Goal: Task Accomplishment & Management: Complete application form

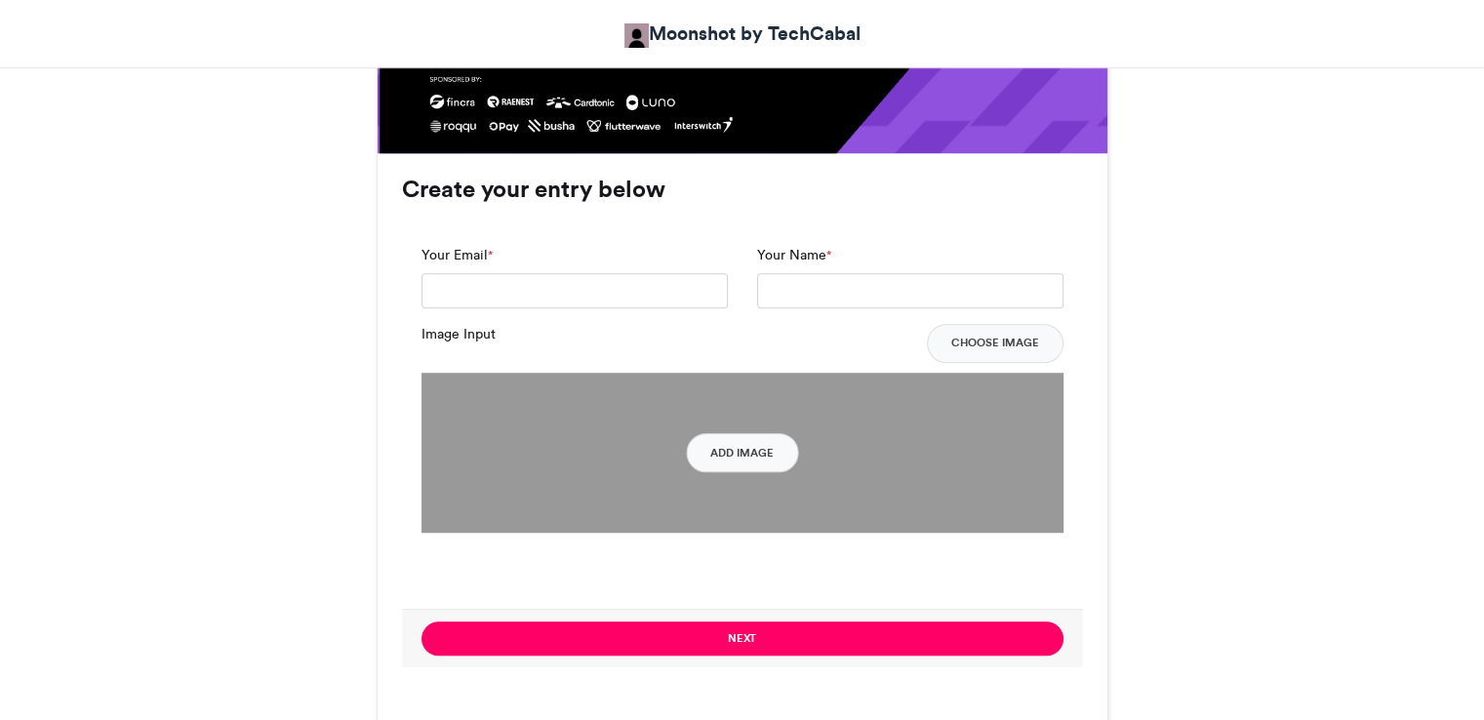
scroll to position [1361, 0]
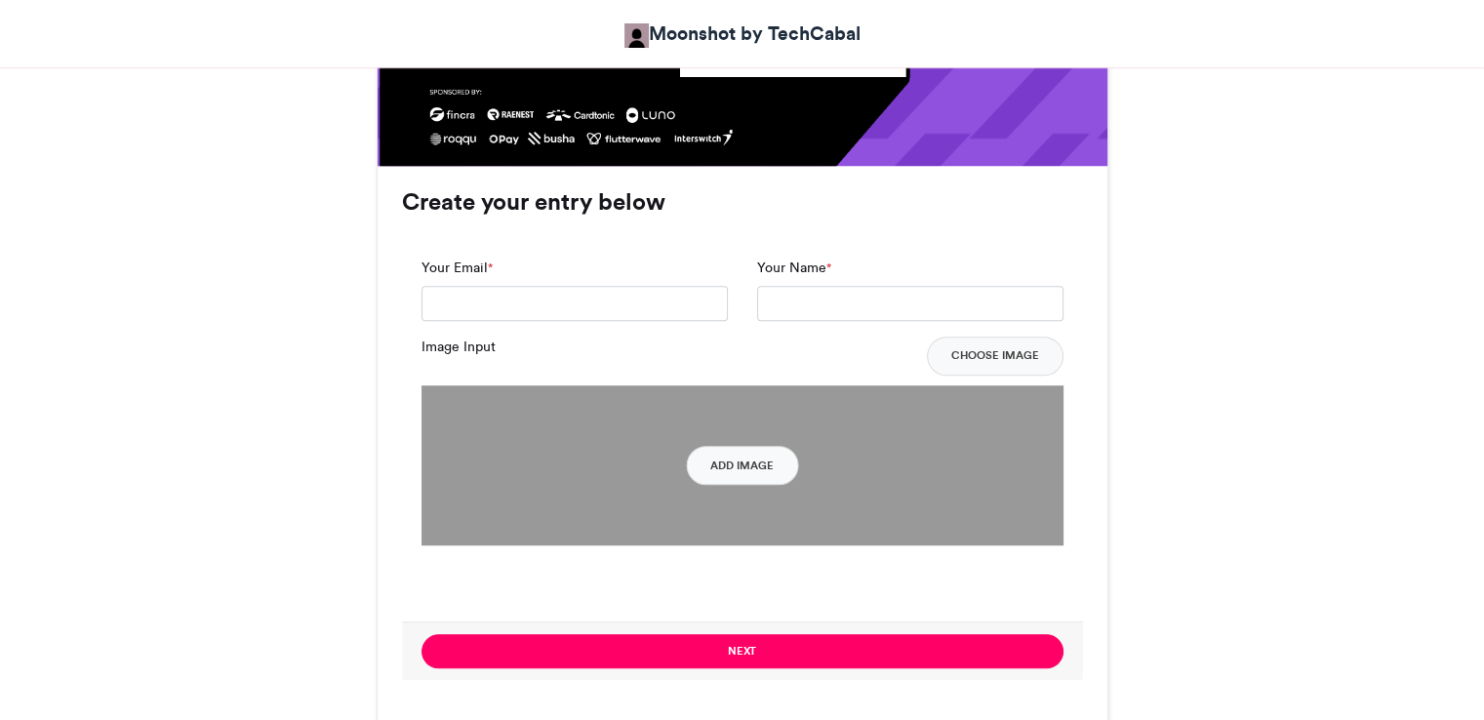
click at [1452, 349] on html "Moonshot by TechCabal Moonshot by Techcabal 2025 Moonshot by Techcabal 2025 [DA…" at bounding box center [742, 615] width 1484 height 3953
click at [664, 309] on input "Your Email *" at bounding box center [574, 303] width 306 height 35
type input "**********"
click at [820, 290] on input "Your Name *" at bounding box center [910, 303] width 306 height 35
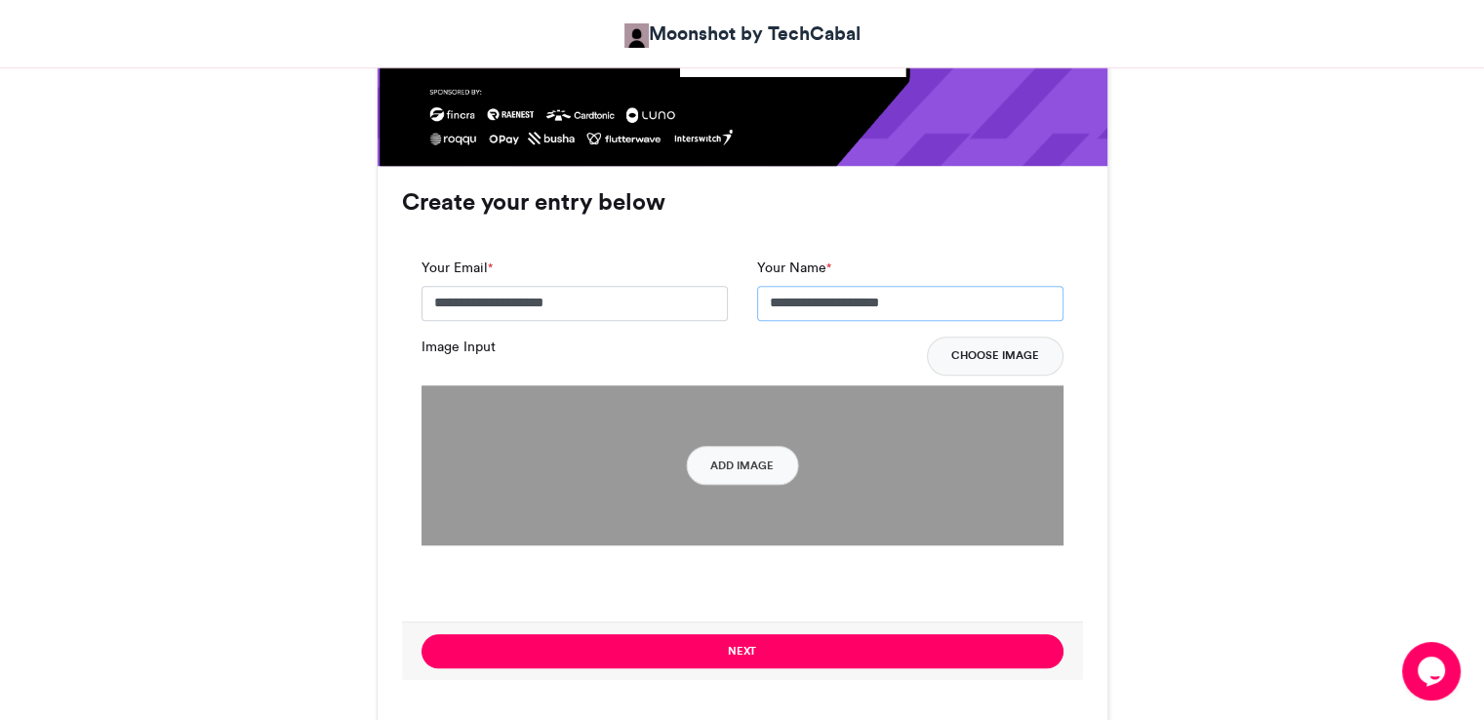
type input "**********"
click at [987, 360] on button "Choose Image" at bounding box center [995, 356] width 137 height 39
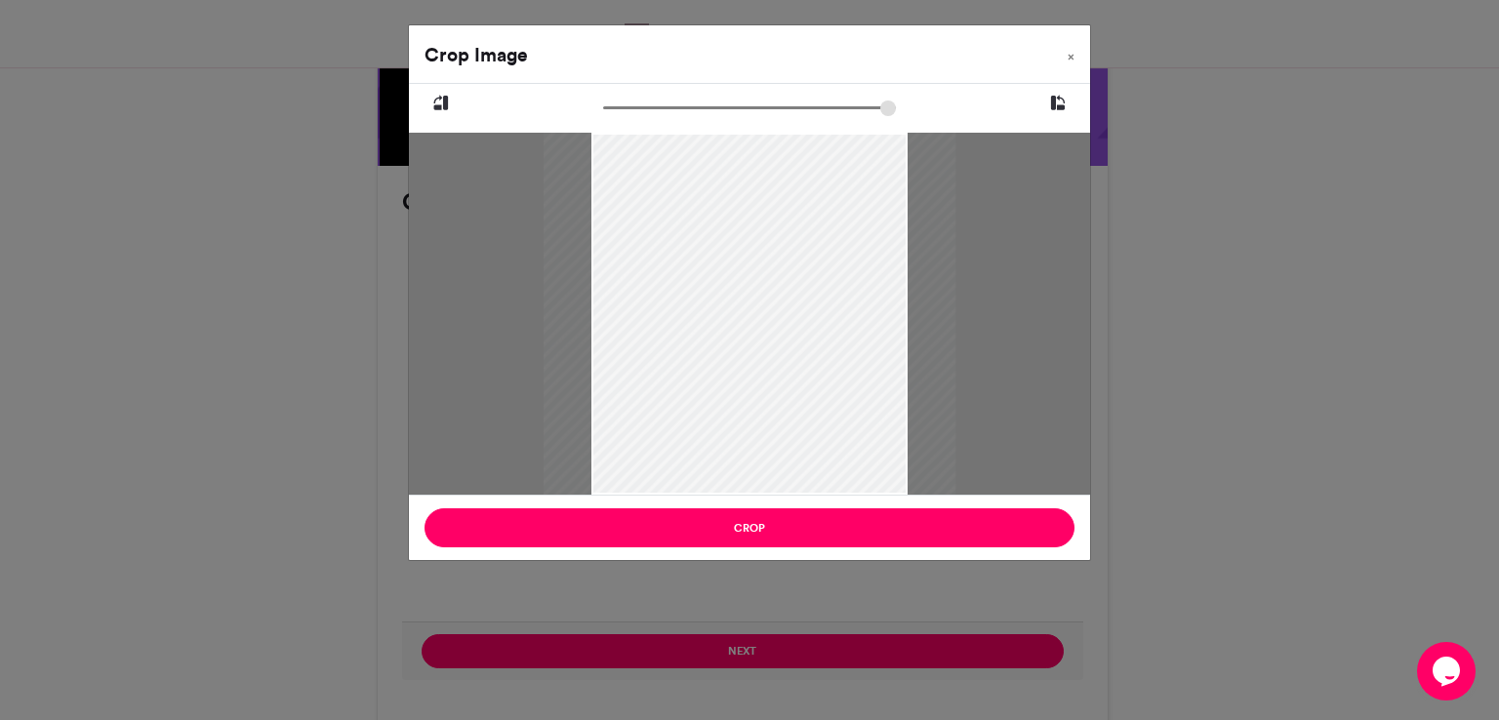
type input "******"
drag, startPoint x: 616, startPoint y: 103, endPoint x: 596, endPoint y: 121, distance: 26.3
click at [603, 117] on input "zoom" at bounding box center [749, 108] width 293 height 19
drag, startPoint x: 904, startPoint y: 140, endPoint x: 890, endPoint y: 212, distance: 72.7
click at [890, 212] on div at bounding box center [767, 314] width 362 height 362
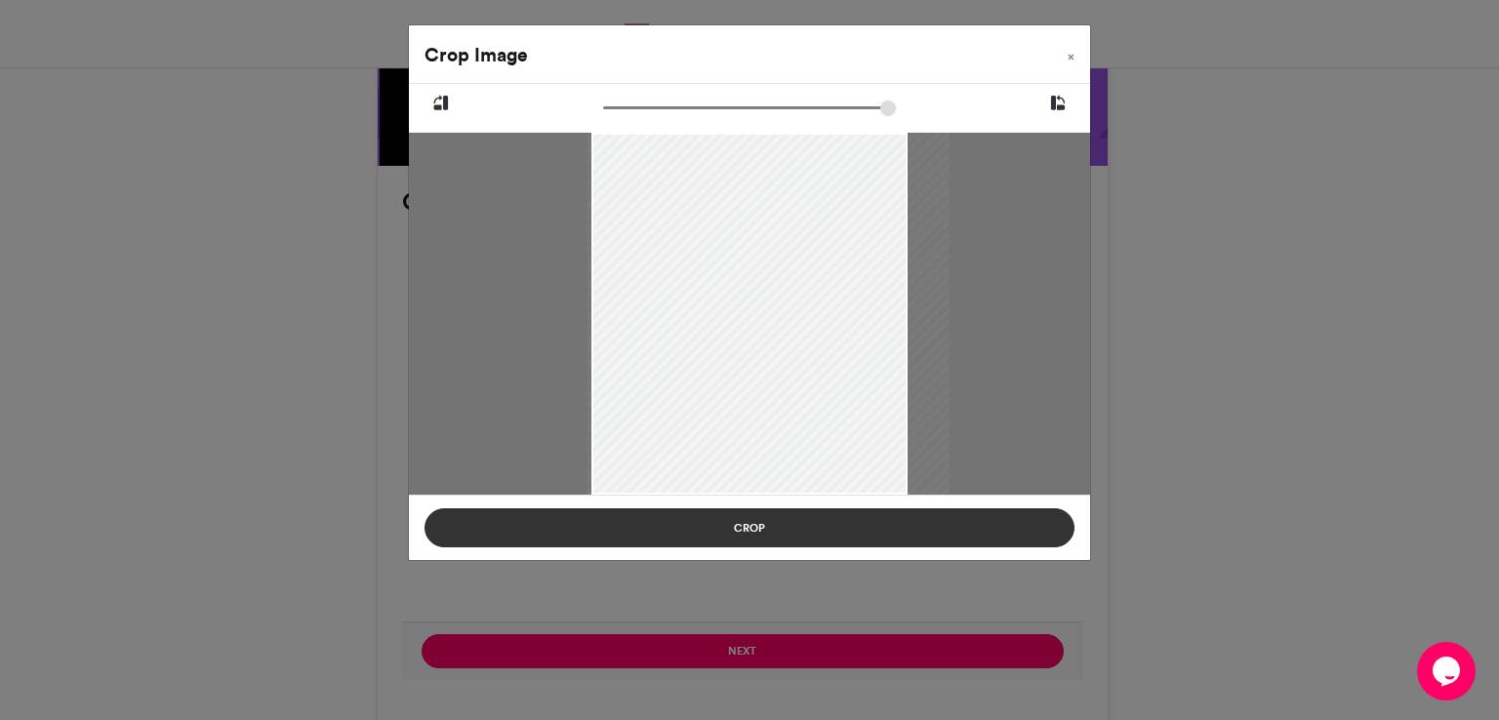
click at [788, 532] on button "Crop" at bounding box center [749, 527] width 650 height 39
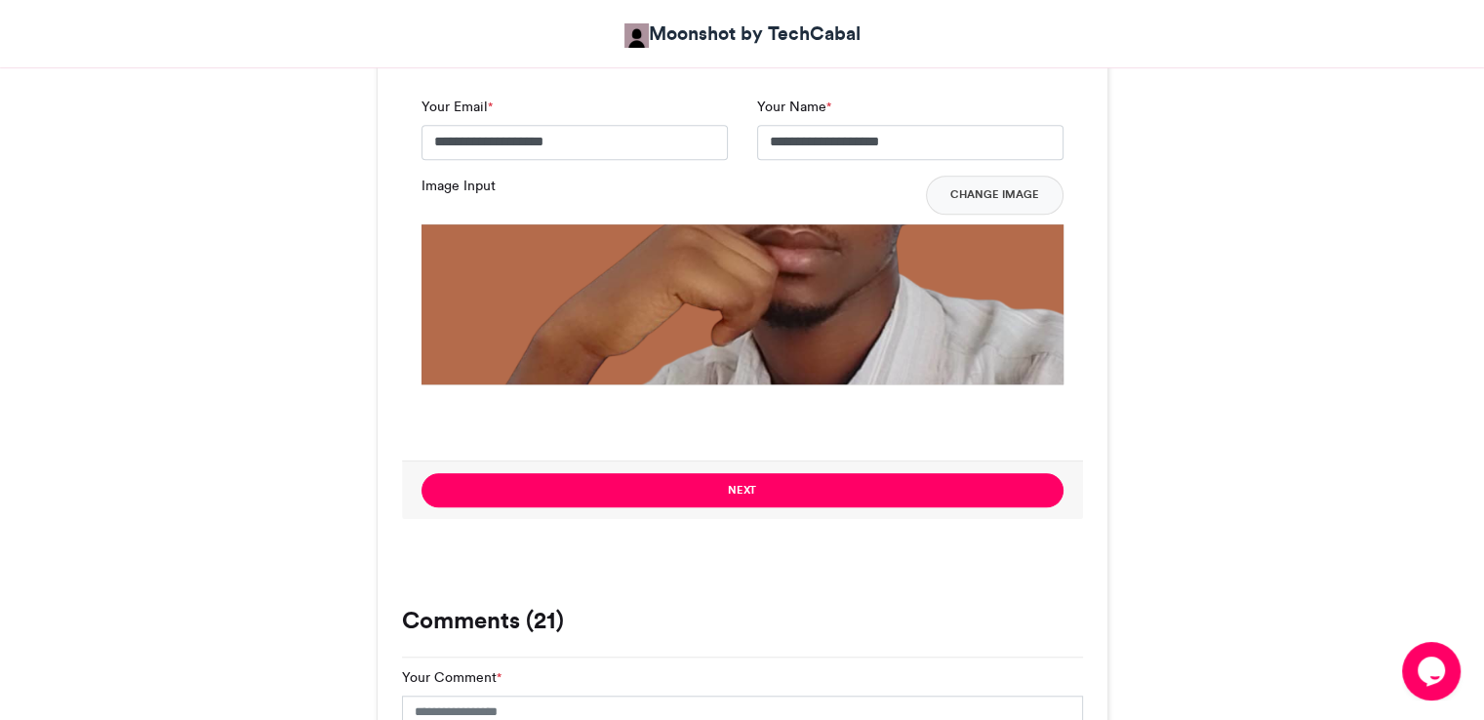
scroll to position [1531, 0]
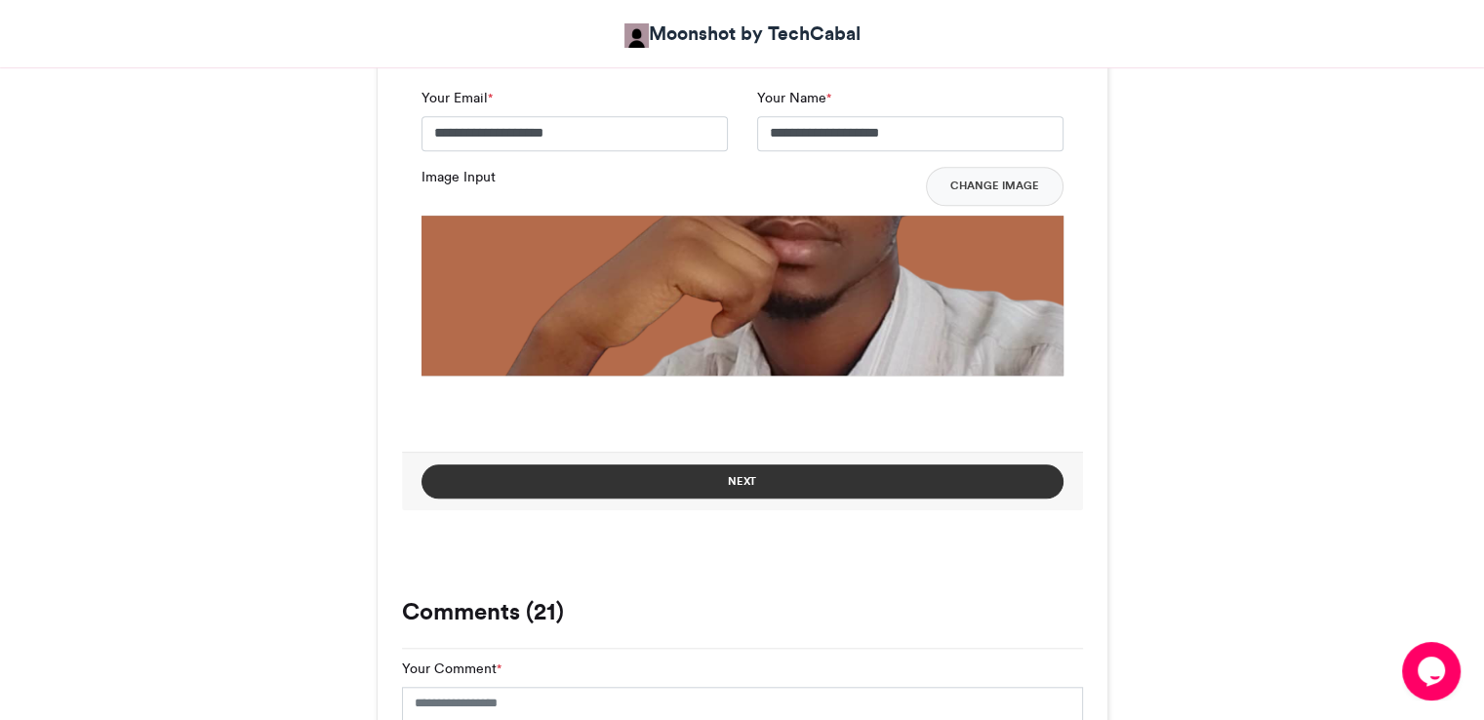
click at [929, 478] on button "Next" at bounding box center [742, 481] width 642 height 34
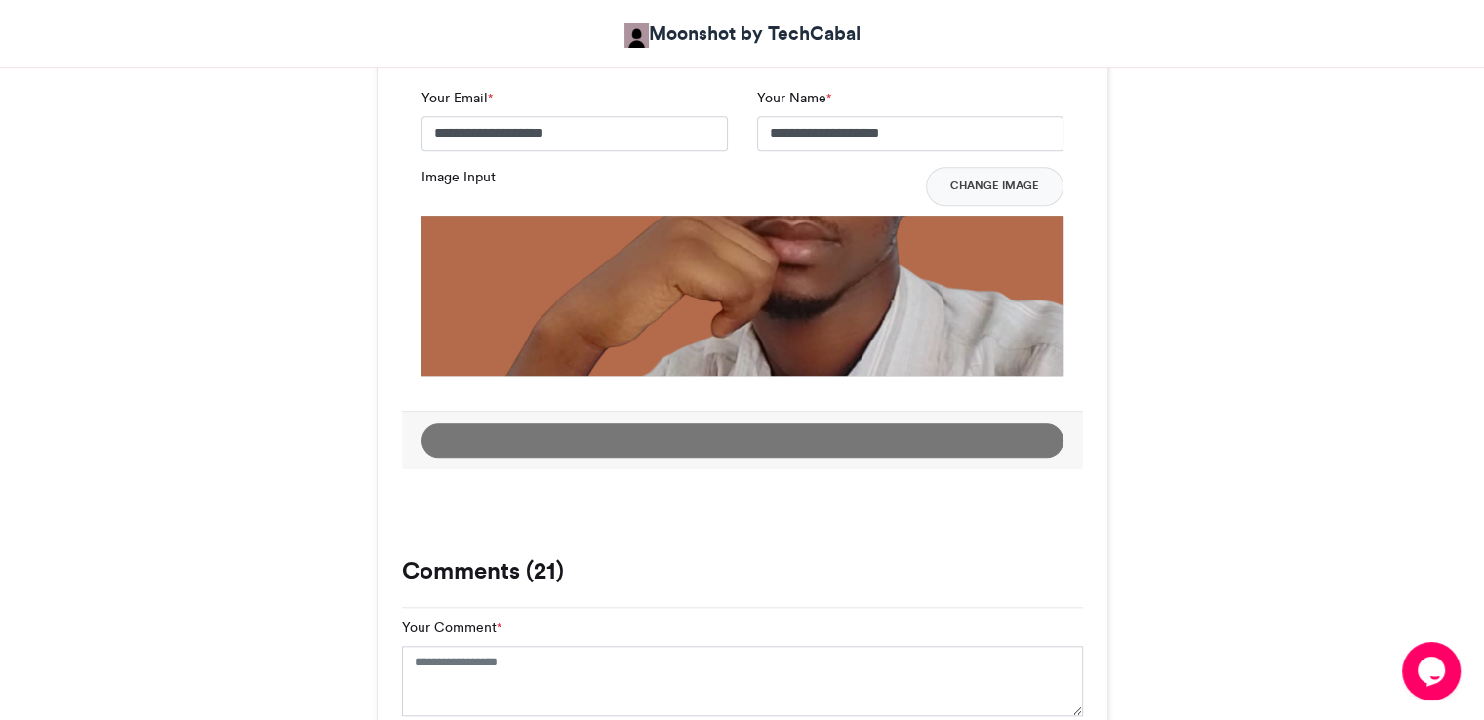
scroll to position [1116, 0]
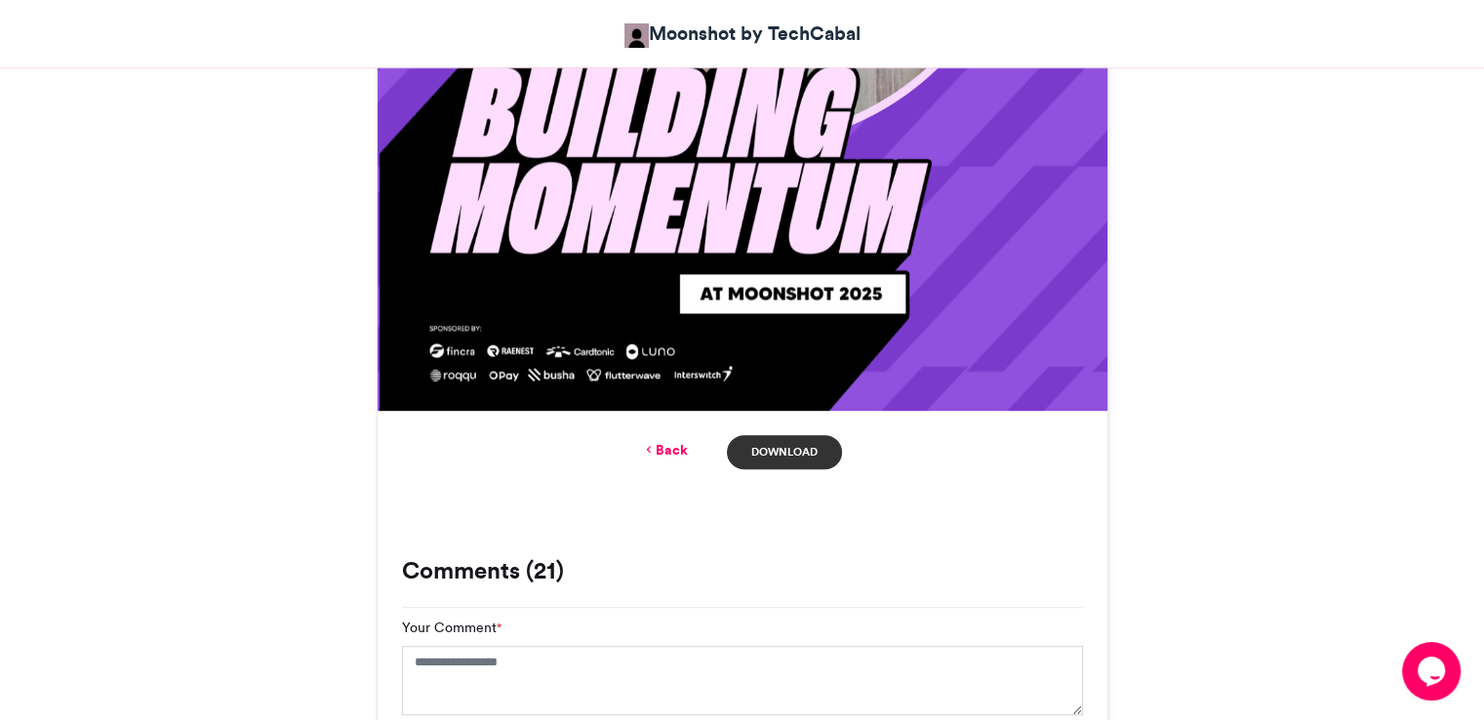
click at [797, 454] on link "Download" at bounding box center [784, 452] width 114 height 34
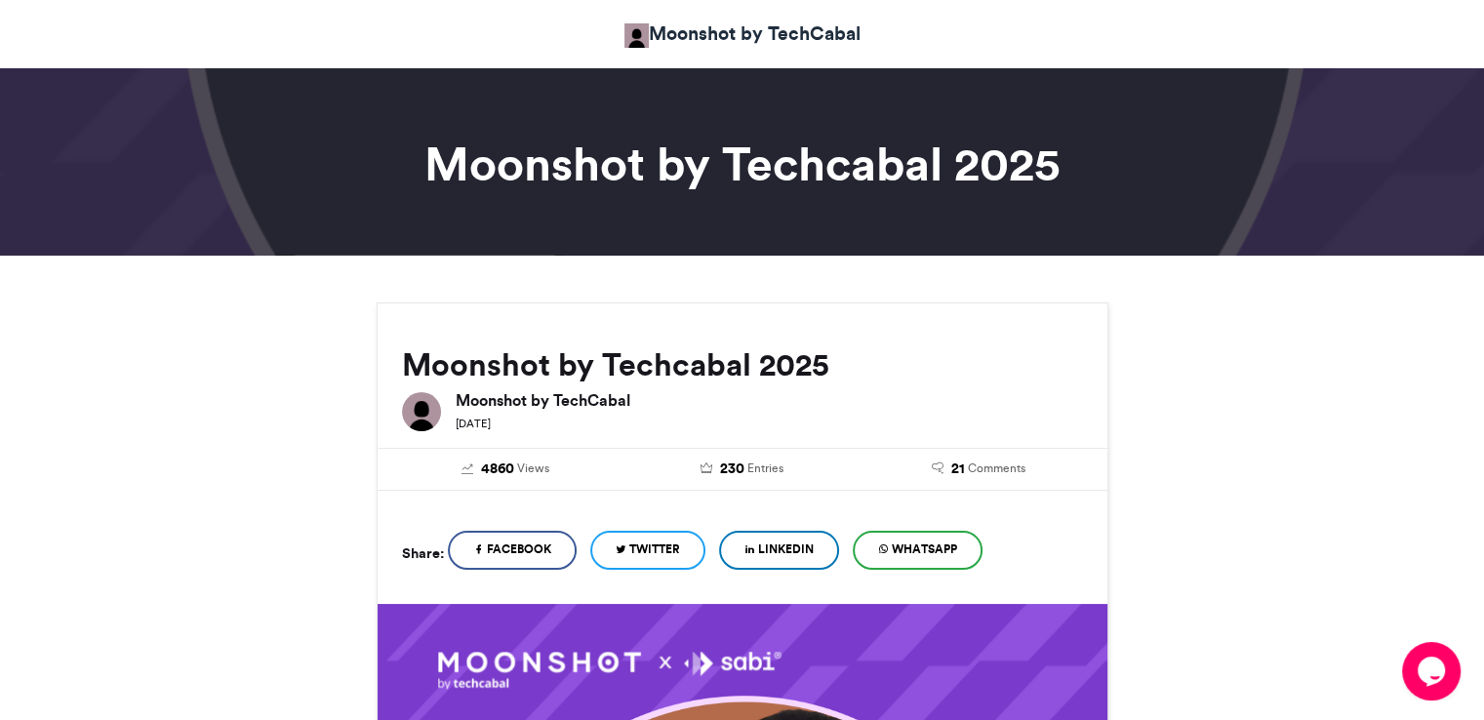
scroll to position [0, 0]
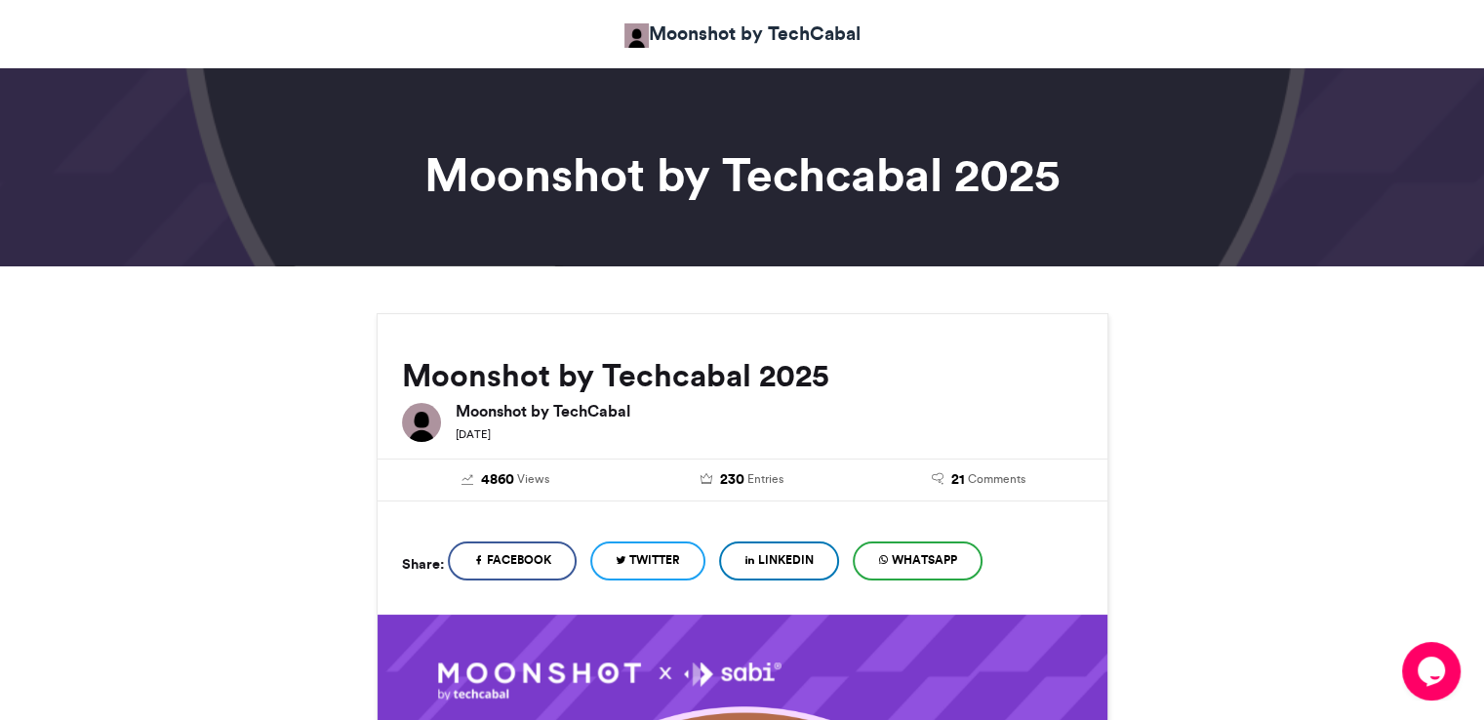
click at [789, 566] on span "LinkedIn" at bounding box center [786, 560] width 56 height 18
